Goal: Check status: Check status

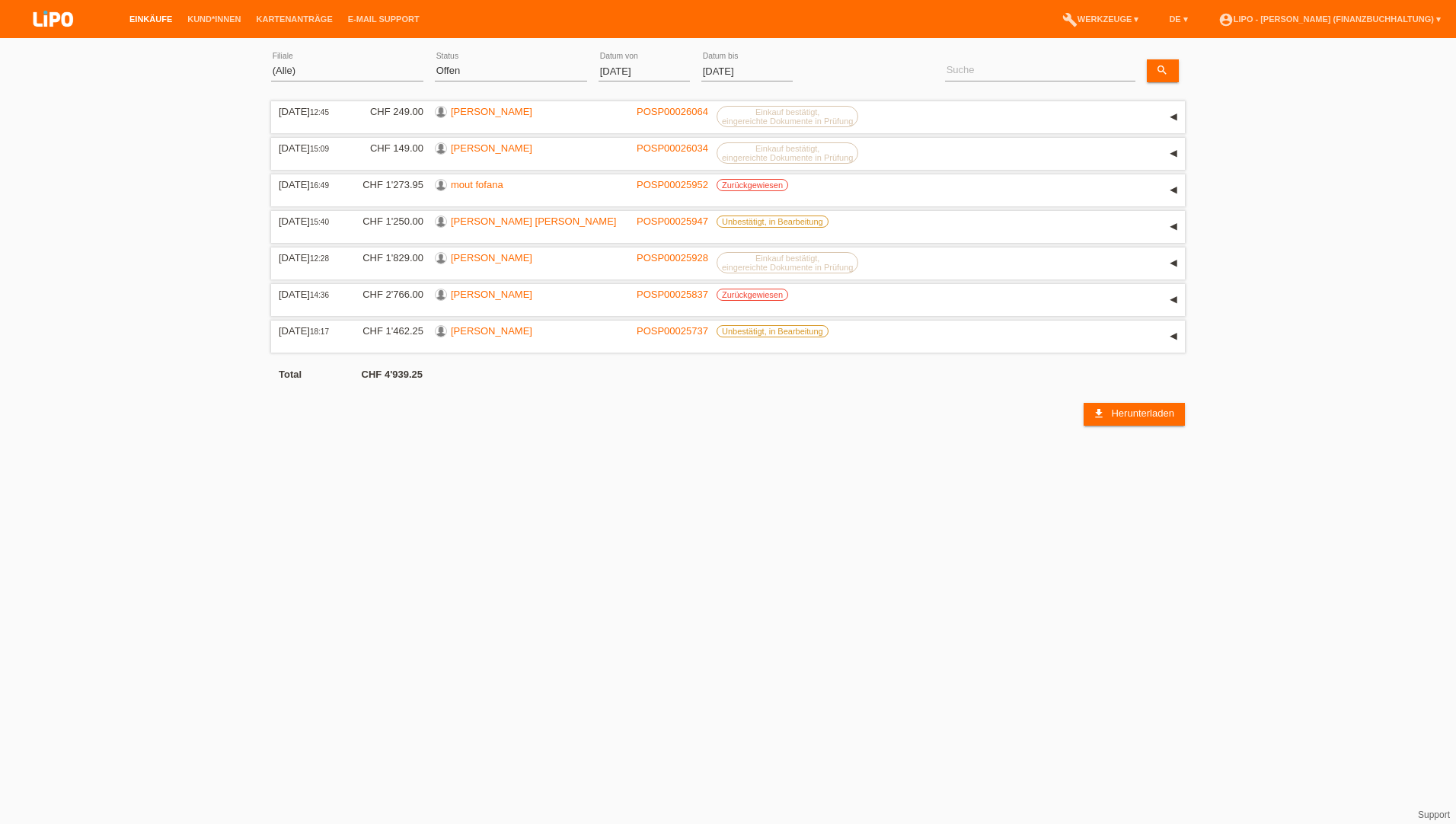
drag, startPoint x: 145, startPoint y: 87, endPoint x: 178, endPoint y: 82, distance: 33.4
click at [145, 87] on div "(Alle) Aarau Biel Conthey Contone Delémont Dietikon Dietlikon Egerkingen Emmen …" at bounding box center [728, 235] width 1456 height 380
click at [300, 73] on select "(Alle) Aarau Biel Conthey Contone Delémont Dietikon Dietlikon Egerkingen Emmen …" at bounding box center [347, 70] width 152 height 18
click at [271, 62] on select "(Alle) Aarau Biel Conthey Contone Delémont Dietikon Dietlikon Egerkingen Emmen …" at bounding box center [347, 70] width 152 height 18
click at [501, 59] on div "(Alle) Neu Offen Zurückgewiesen Zurückgetreten / Storniert Abgeschlossen error …" at bounding box center [511, 71] width 152 height 52
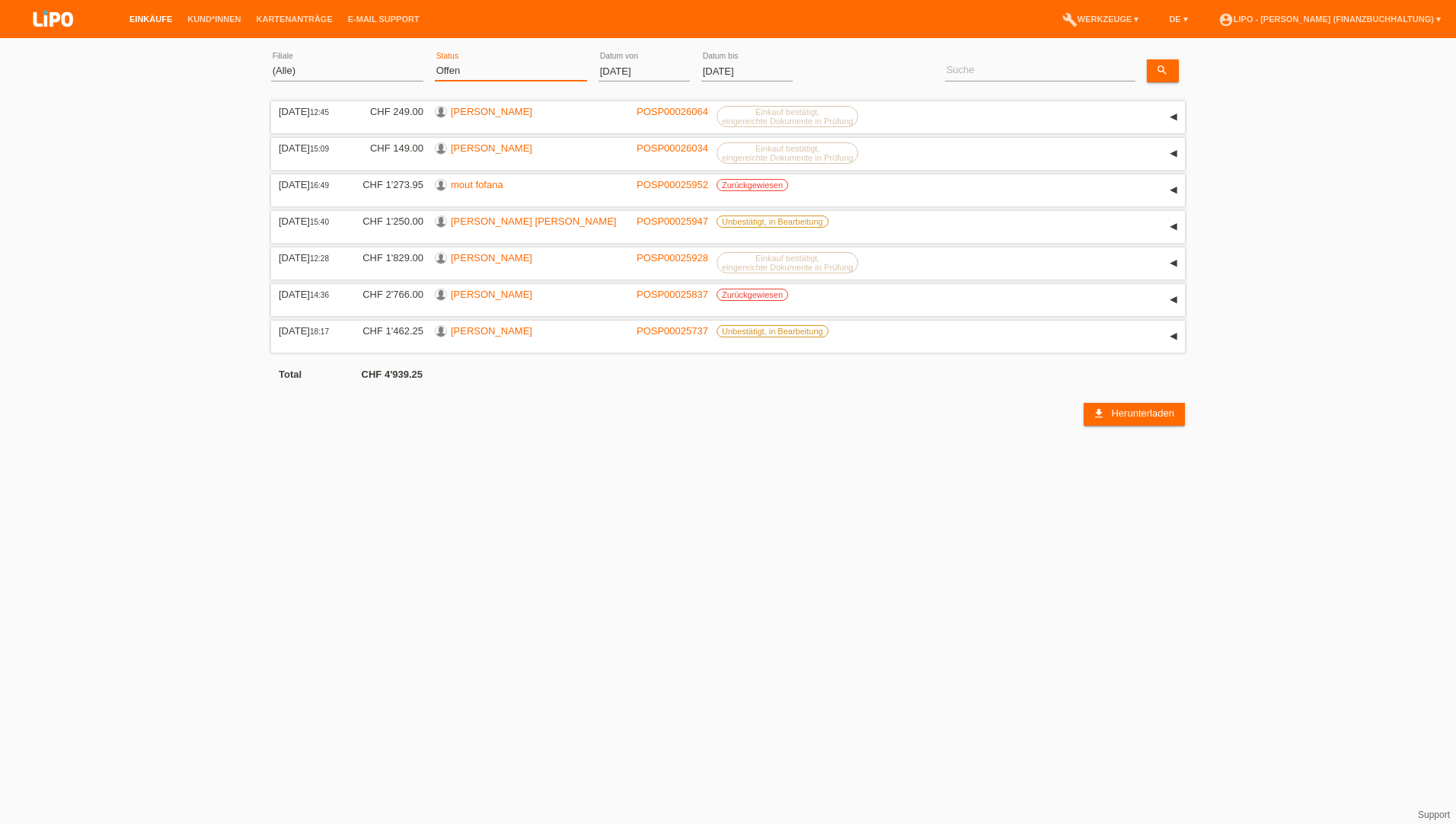
click at [489, 71] on select "(Alle) Neu Offen Zurückgewiesen Zurückgetreten / Storniert Abgeschlossen" at bounding box center [511, 70] width 152 height 18
select select "ALL"
click at [435, 62] on select "(Alle) Neu Offen Zurückgewiesen Zurückgetreten / Storniert Abgeschlossen" at bounding box center [511, 70] width 152 height 18
click at [634, 73] on input "01.08.2025" at bounding box center [644, 71] width 91 height 19
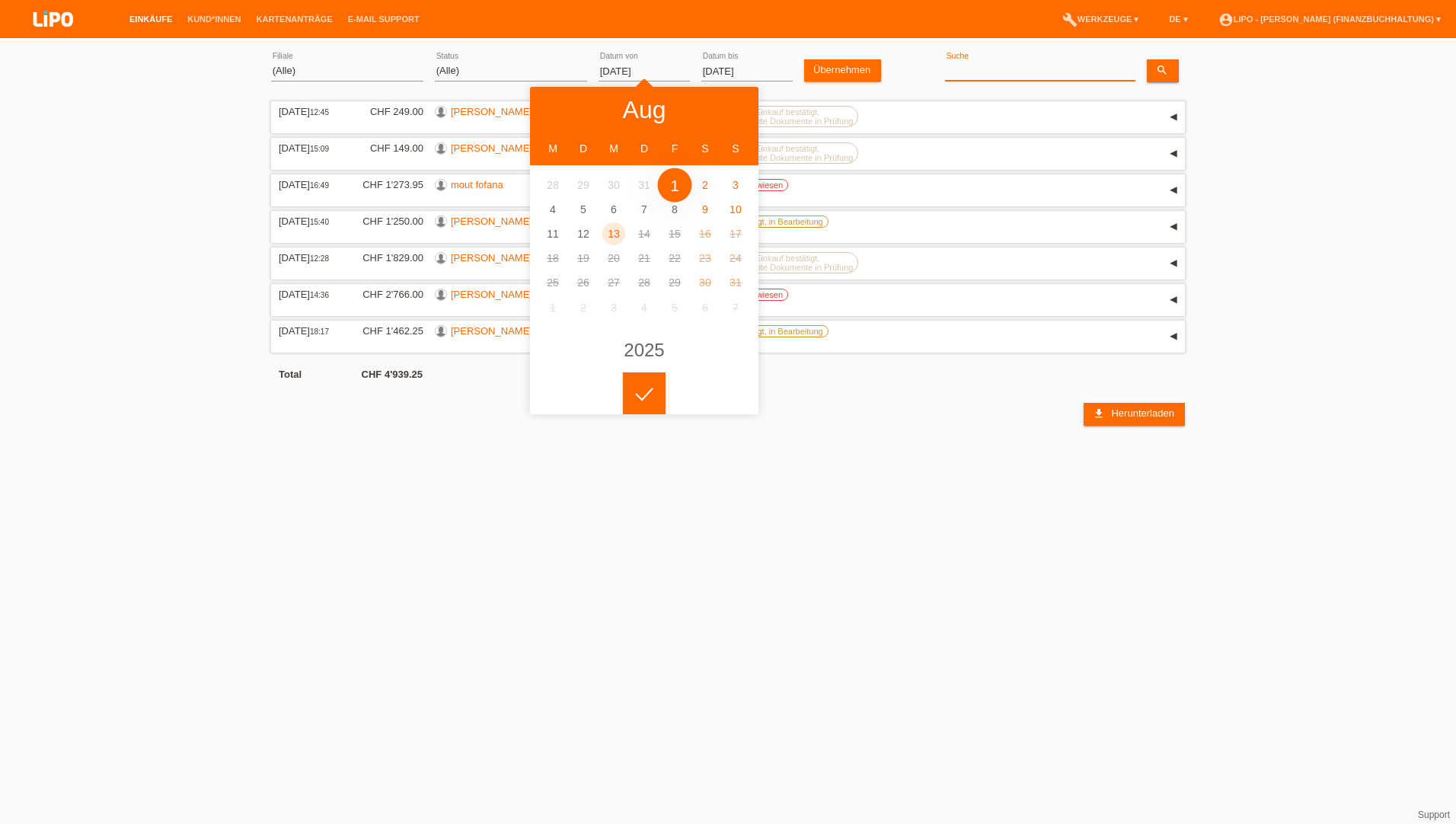
click at [987, 72] on input at bounding box center [1041, 71] width 191 height 19
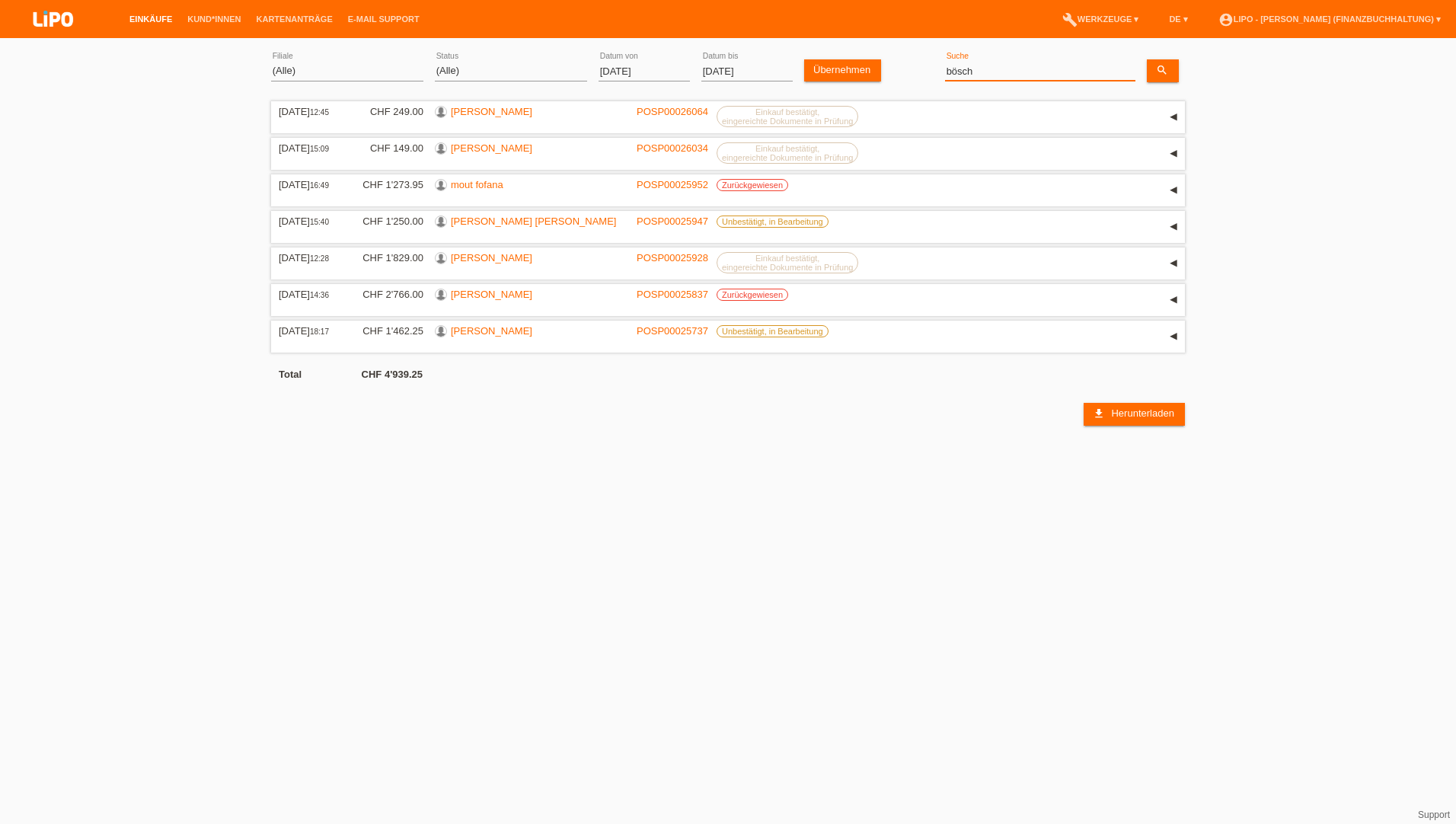
type input "bösch"
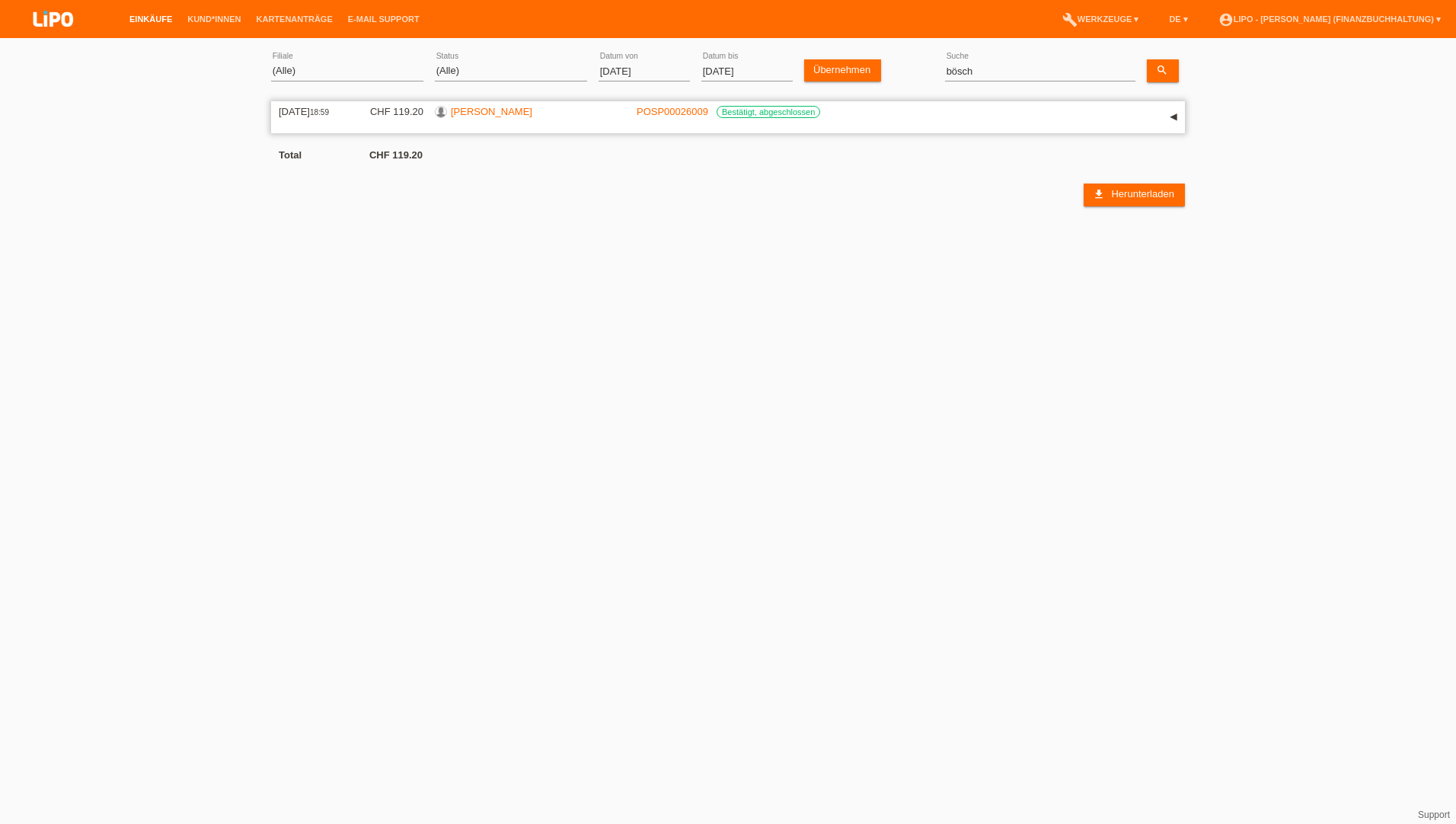
click at [529, 111] on div "[PERSON_NAME]" at bounding box center [530, 113] width 191 height 15
click at [497, 107] on link "[PERSON_NAME]" at bounding box center [492, 111] width 81 height 12
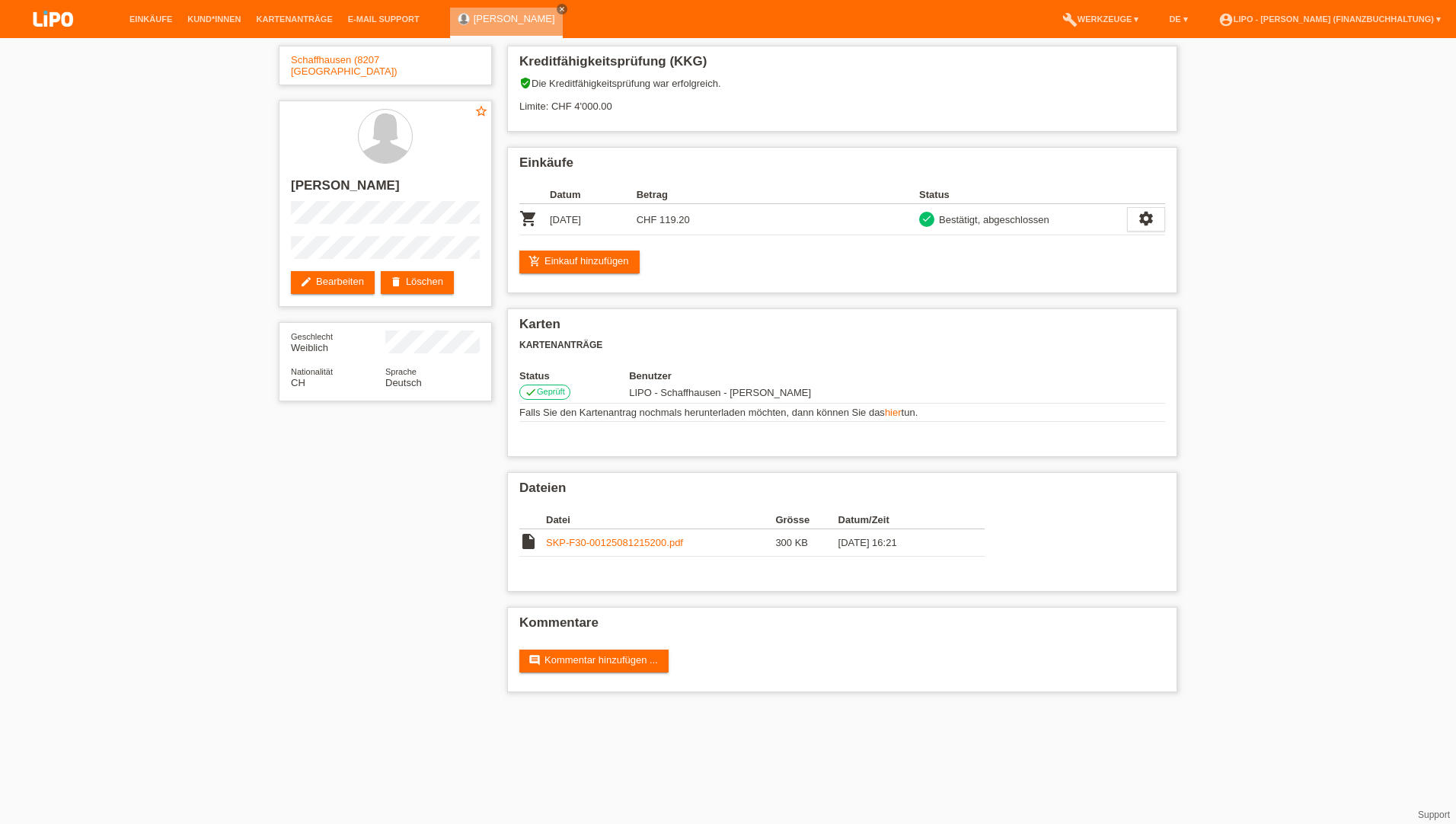
click at [1311, 422] on div "Schaffhausen (8207 [GEOGRAPHIC_DATA]) star_border [PERSON_NAME] edit Bearbeiten…" at bounding box center [728, 373] width 1456 height 669
click at [1146, 220] on icon "settings" at bounding box center [1146, 218] width 16 height 16
click at [1078, 244] on span "Anzeigen" at bounding box center [1066, 242] width 45 height 18
